Goal: Task Accomplishment & Management: Manage account settings

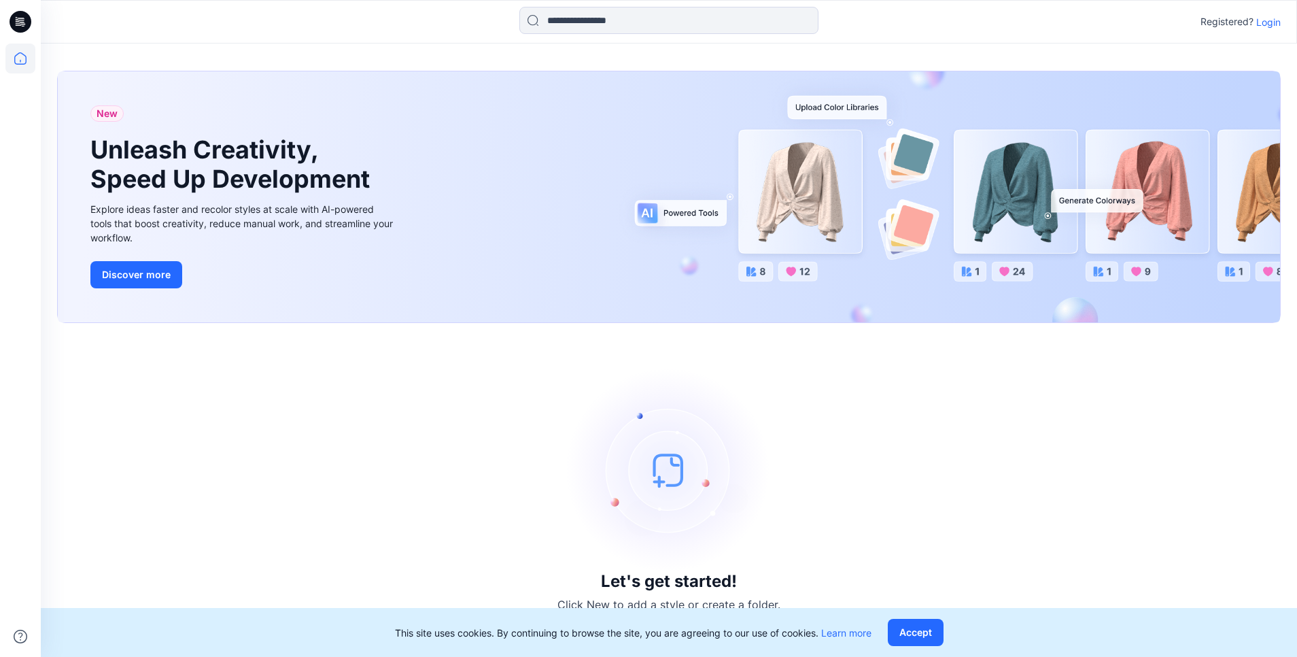
click at [916, 646] on div "This site uses cookies. By continuing to browse the site, you are agreeing to o…" at bounding box center [669, 632] width 1256 height 49
click at [918, 641] on button "Accept" at bounding box center [916, 632] width 56 height 27
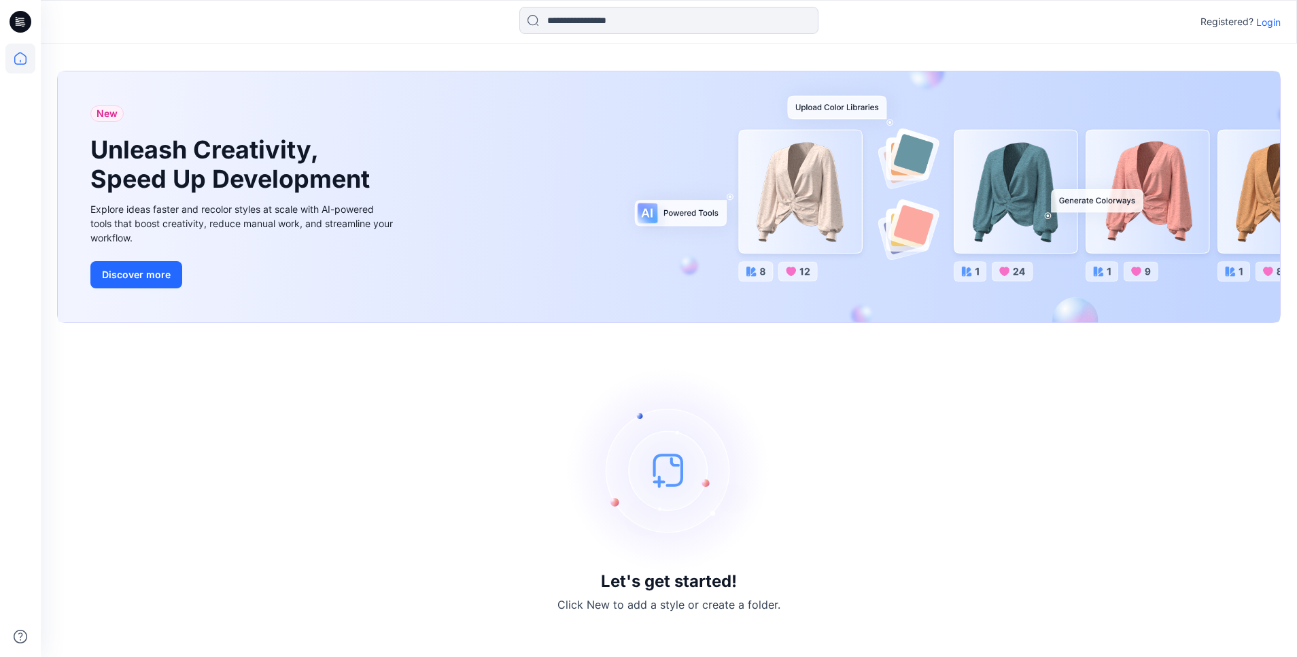
click at [1284, 22] on div "Registered? Login" at bounding box center [669, 22] width 1256 height 30
click at [1276, 24] on p "Login" at bounding box center [1268, 22] width 24 height 14
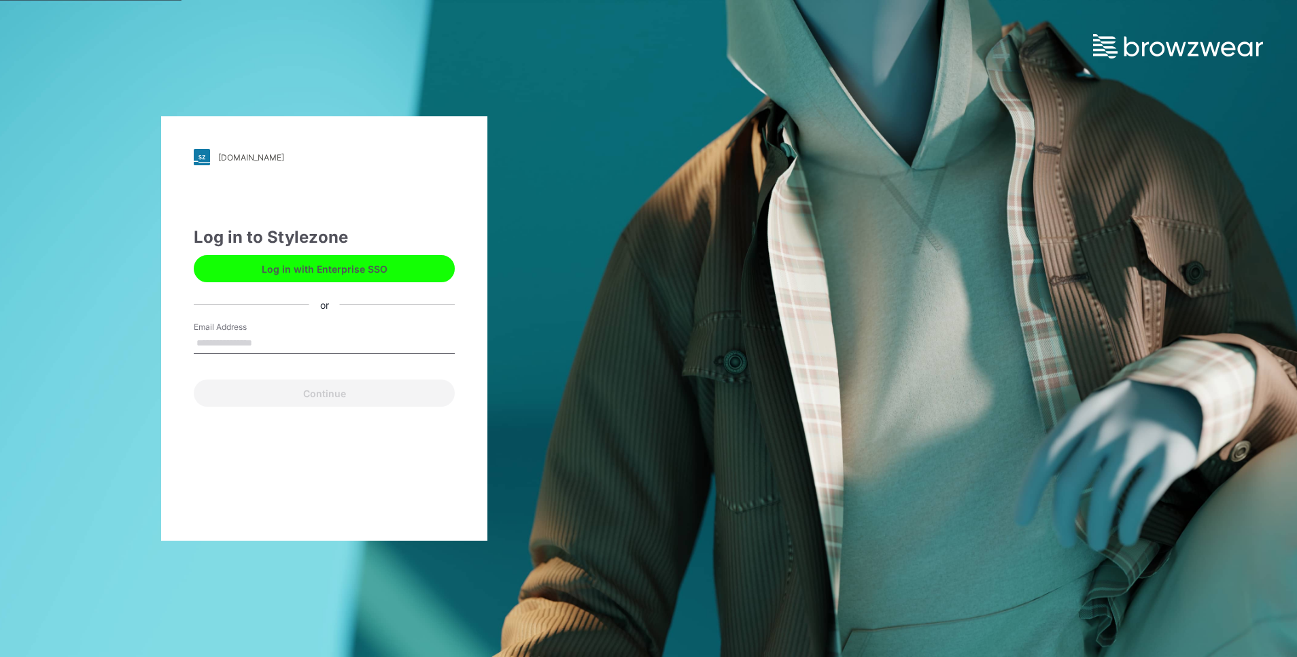
click at [395, 266] on button "Log in with Enterprise SSO" at bounding box center [324, 268] width 261 height 27
click at [351, 336] on input "Email Address" at bounding box center [324, 343] width 261 height 20
type input "**********"
click at [358, 396] on button "Continue" at bounding box center [324, 392] width 261 height 27
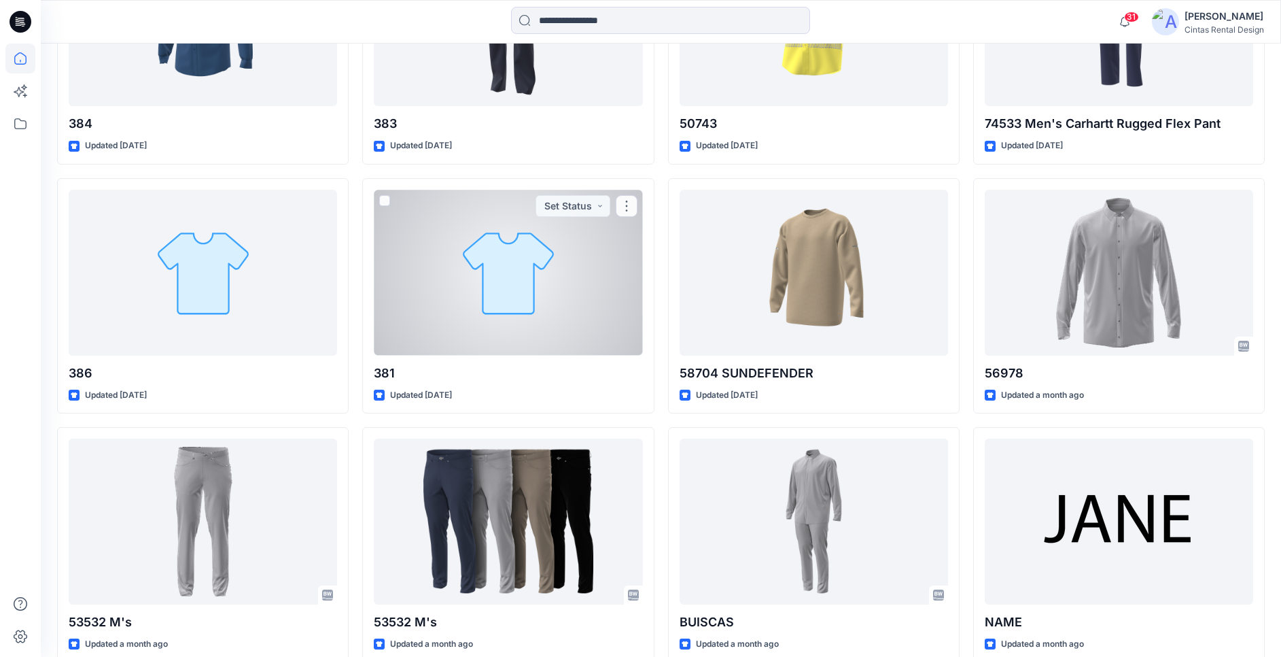
scroll to position [1356, 0]
